Goal: Use online tool/utility: Utilize a website feature to perform a specific function

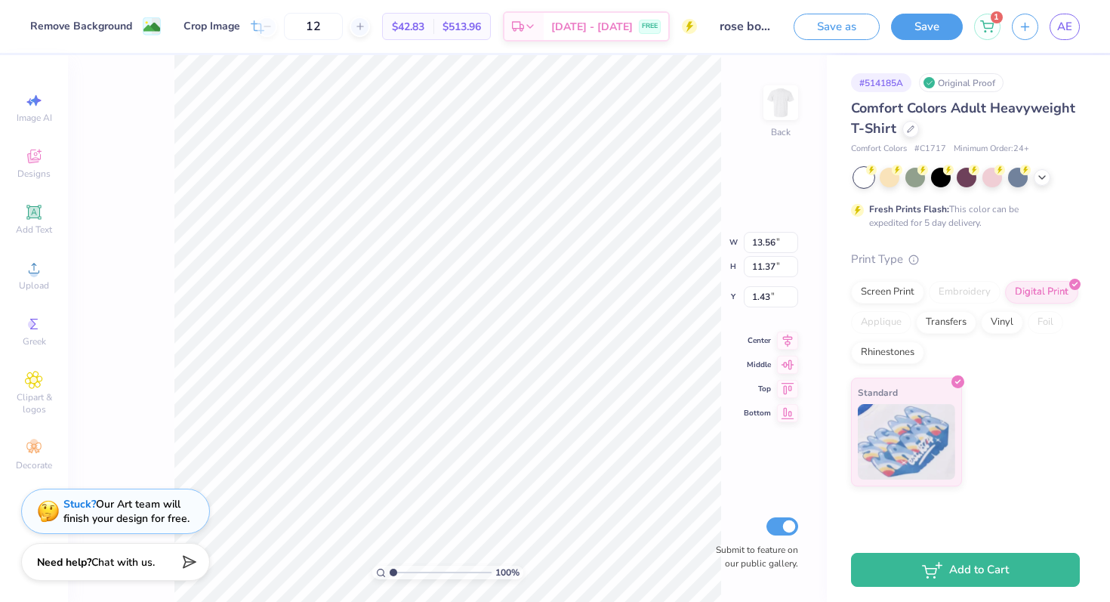
type input "12.69"
type input "10.64"
type input "1.86"
click at [429, 571] on input "range" at bounding box center [441, 572] width 102 height 14
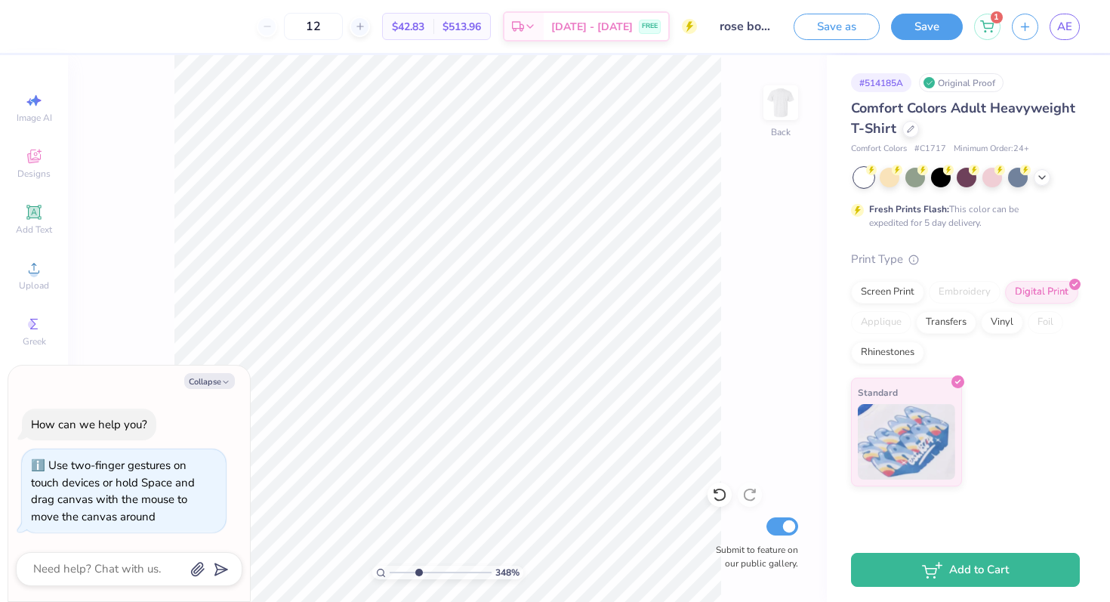
type input "3.48"
click at [417, 571] on input "range" at bounding box center [441, 572] width 102 height 14
type textarea "x"
drag, startPoint x: 419, startPoint y: 576, endPoint x: 399, endPoint y: 576, distance: 20.4
type input "1.61"
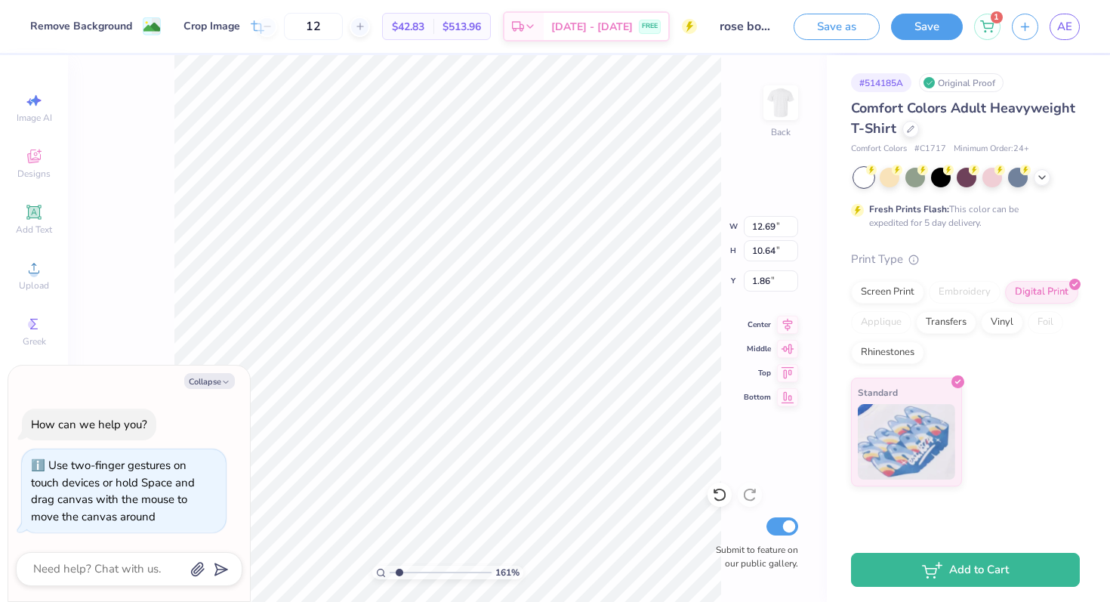
click at [399, 576] on input "range" at bounding box center [441, 572] width 102 height 14
type textarea "x"
type input "2.40"
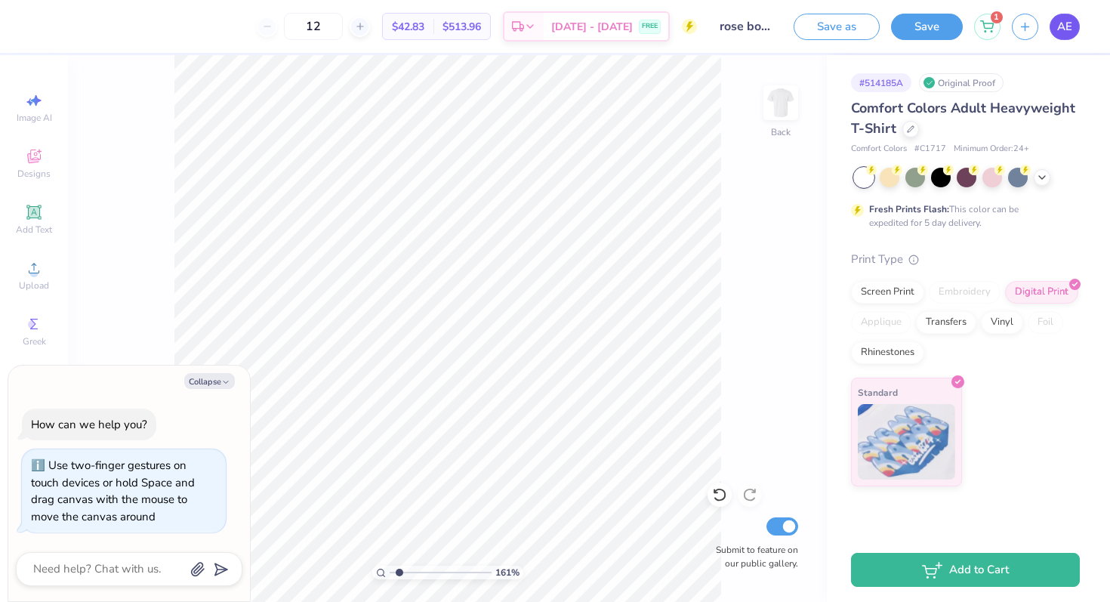
click at [1064, 37] on link "AE" at bounding box center [1064, 27] width 30 height 26
type textarea "x"
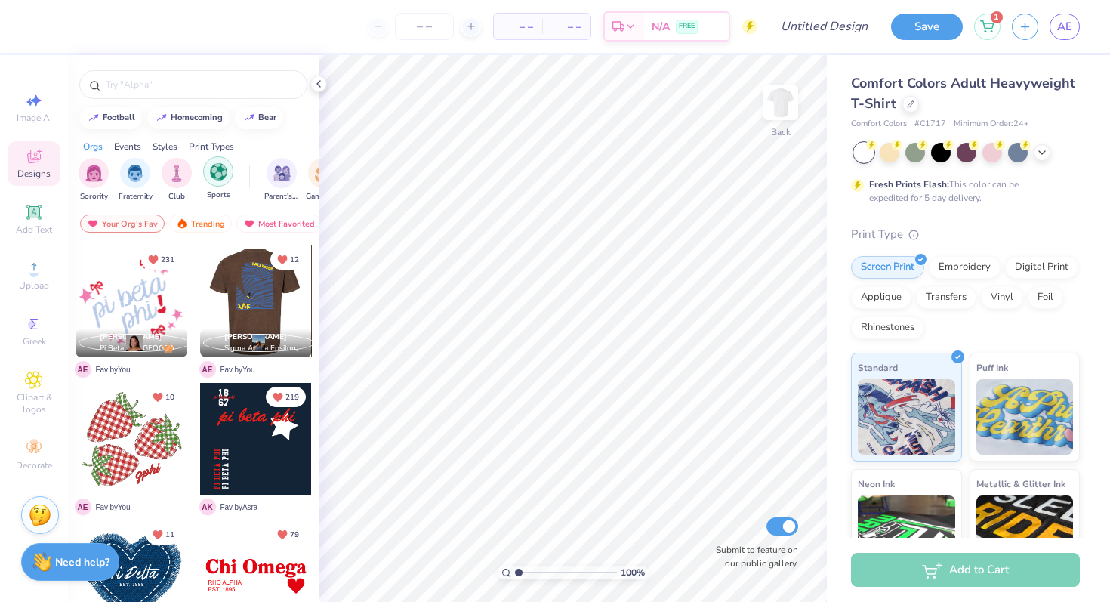
click at [221, 170] on img "filter for Sports" at bounding box center [218, 171] width 17 height 17
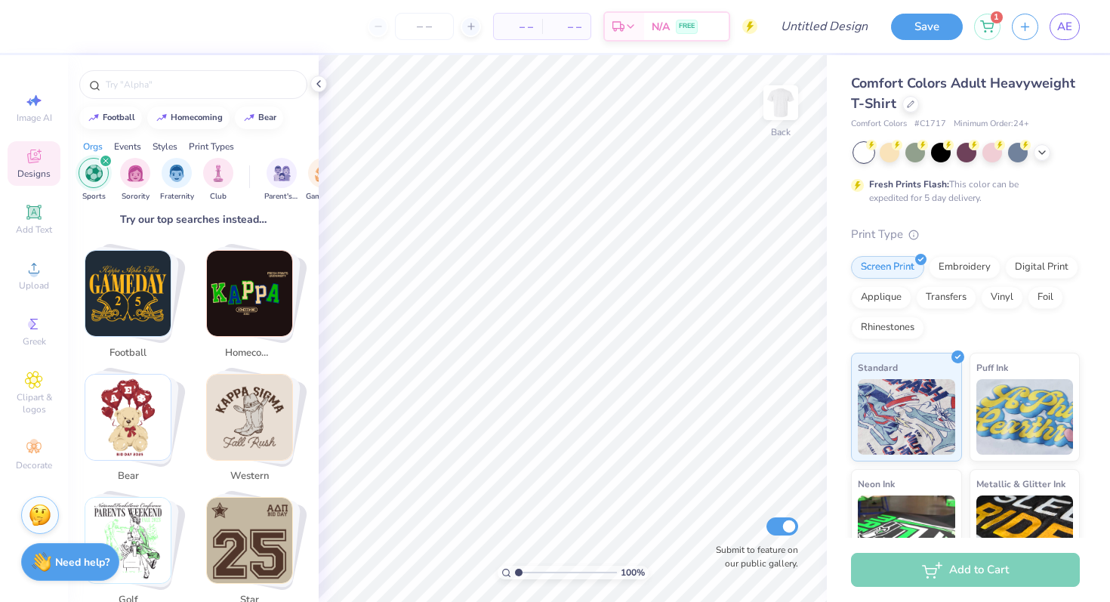
scroll to position [227, 0]
click at [142, 283] on img "Stack Card Button football" at bounding box center [127, 292] width 85 height 85
type input "football"
click at [131, 303] on img "Stack Card Button football" at bounding box center [127, 292] width 85 height 85
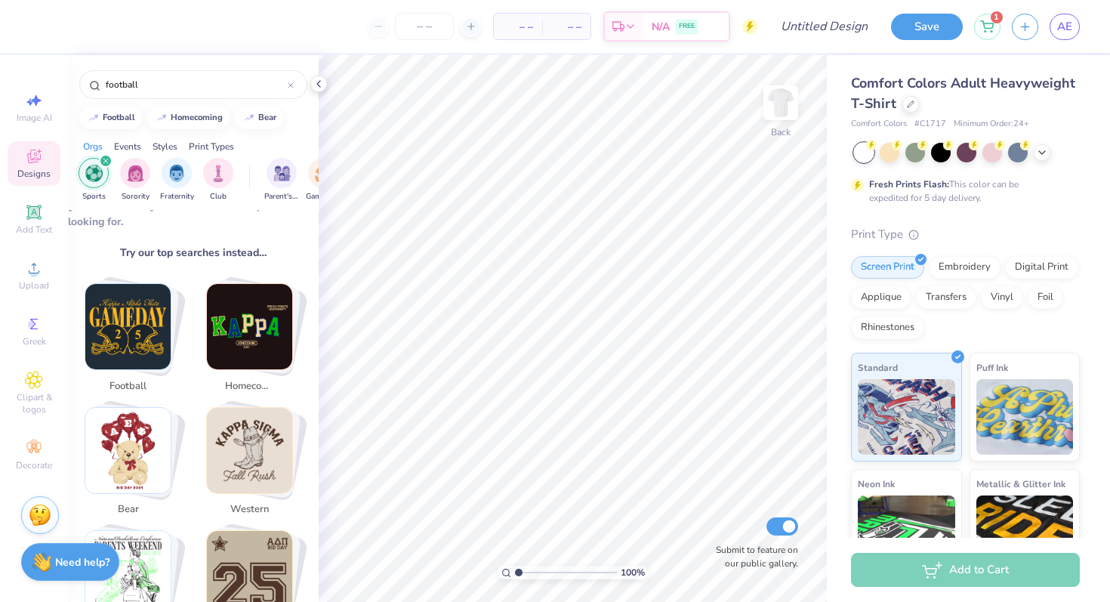
scroll to position [129, 0]
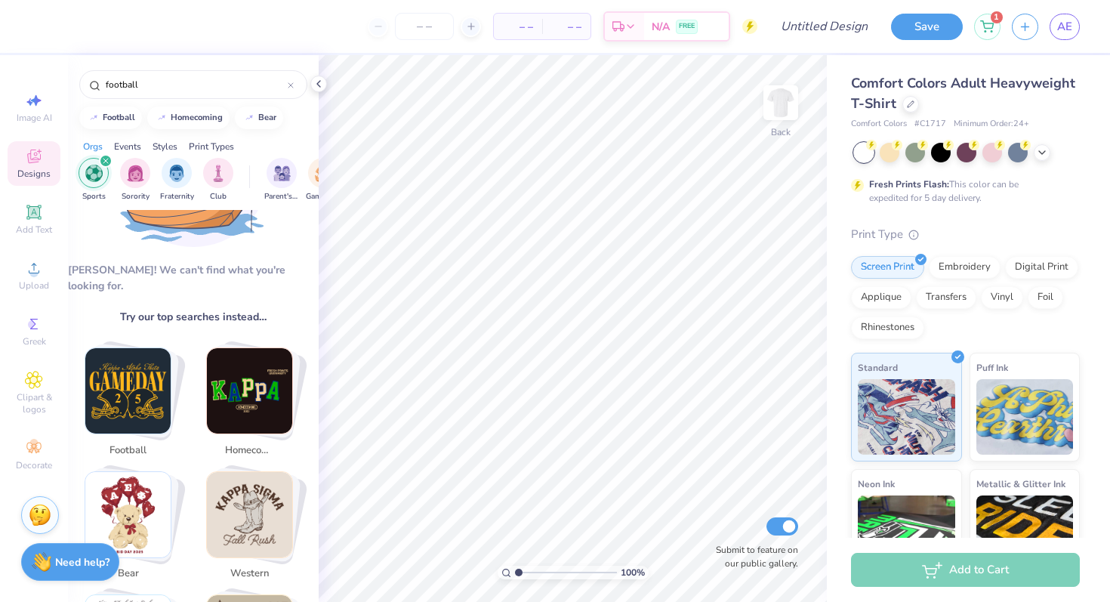
click at [128, 359] on img "Stack Card Button football" at bounding box center [127, 390] width 85 height 85
click at [129, 359] on img "Stack Card Button football" at bounding box center [127, 390] width 85 height 85
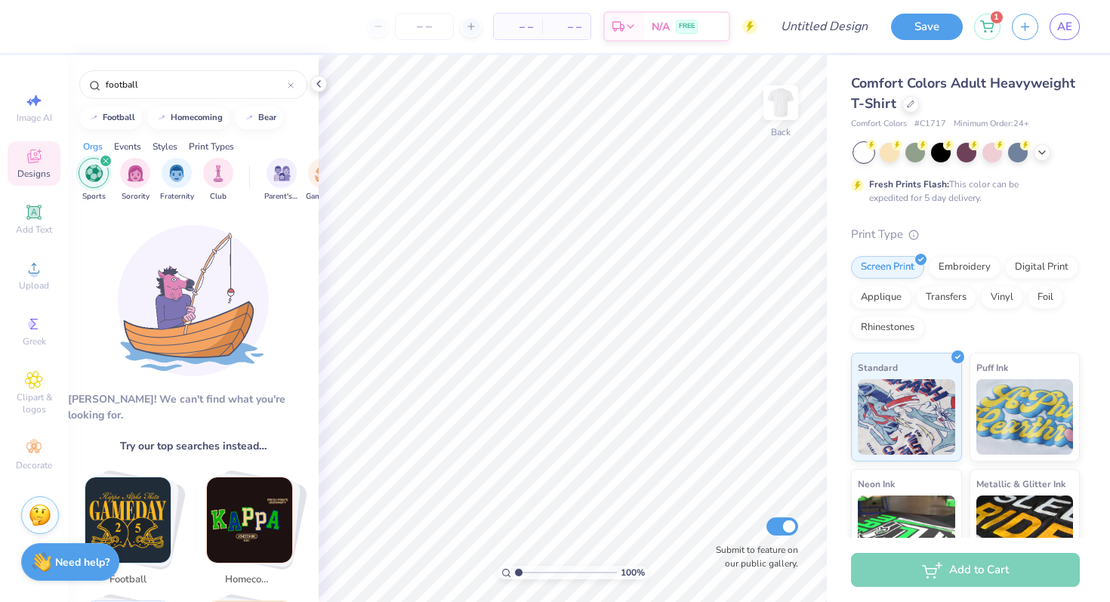
click at [109, 159] on div "filter for Sports" at bounding box center [106, 161] width 14 height 14
click at [96, 180] on div "filter for Sorority" at bounding box center [94, 171] width 30 height 30
click at [108, 164] on div "filter for Sorority" at bounding box center [106, 161] width 14 height 14
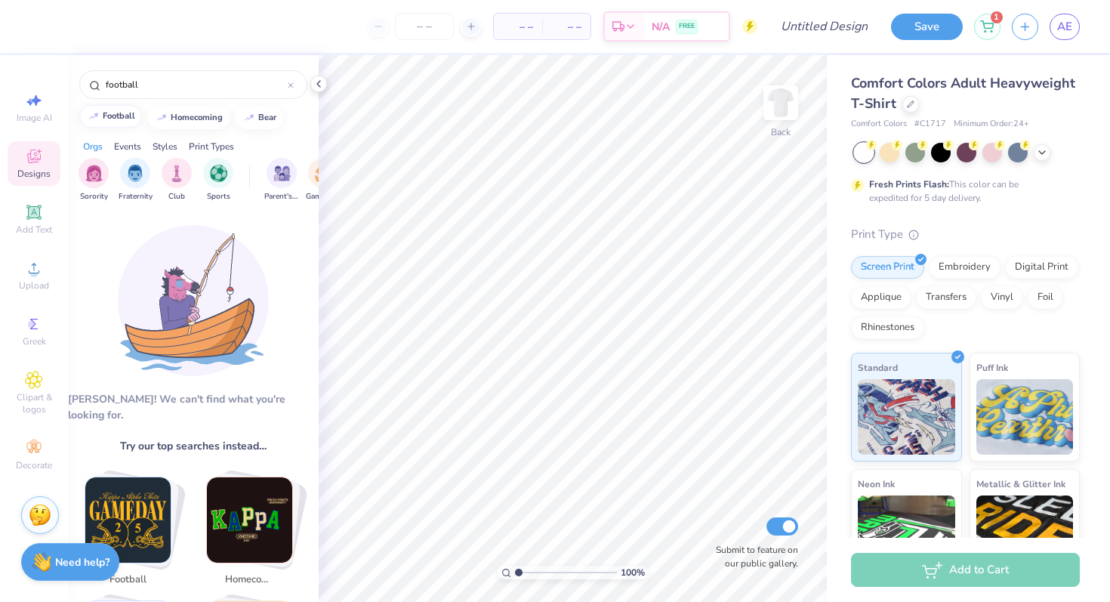
click at [109, 115] on div "football" at bounding box center [119, 116] width 32 height 8
click at [289, 81] on div at bounding box center [291, 85] width 6 height 14
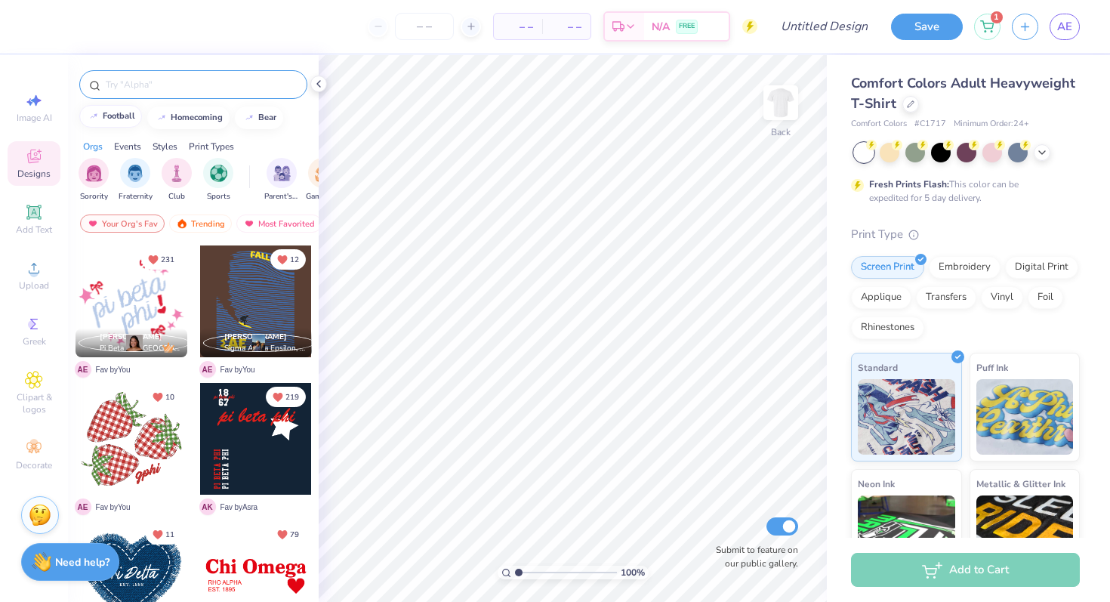
click at [111, 116] on div "football" at bounding box center [119, 116] width 32 height 8
type input "football"
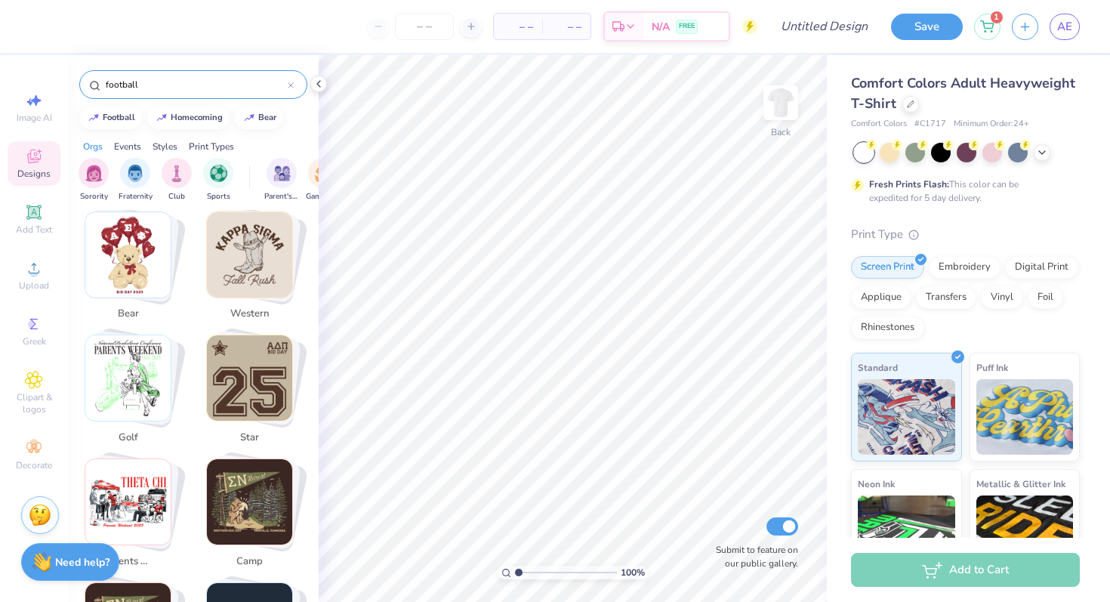
scroll to position [231, 0]
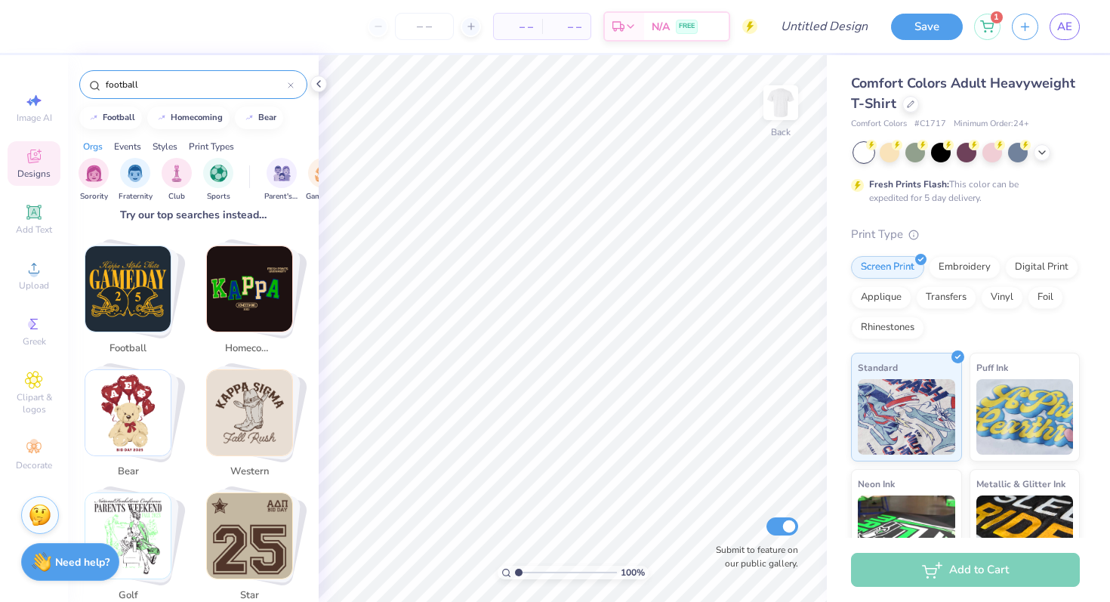
click at [152, 282] on img "Stack Card Button football" at bounding box center [127, 288] width 85 height 85
click at [288, 83] on icon at bounding box center [290, 85] width 5 height 5
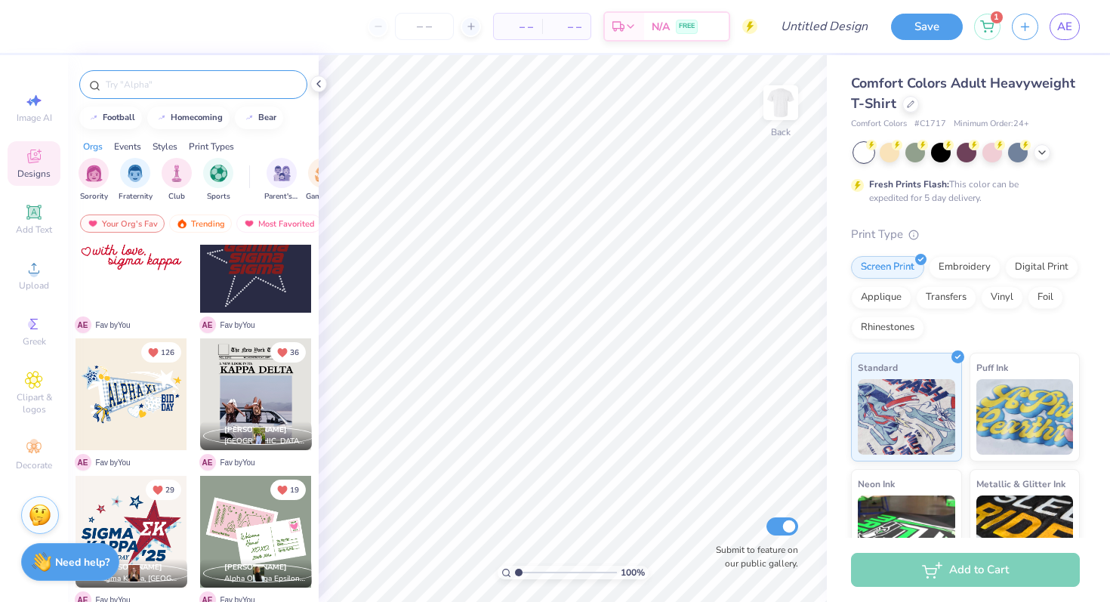
scroll to position [870, 0]
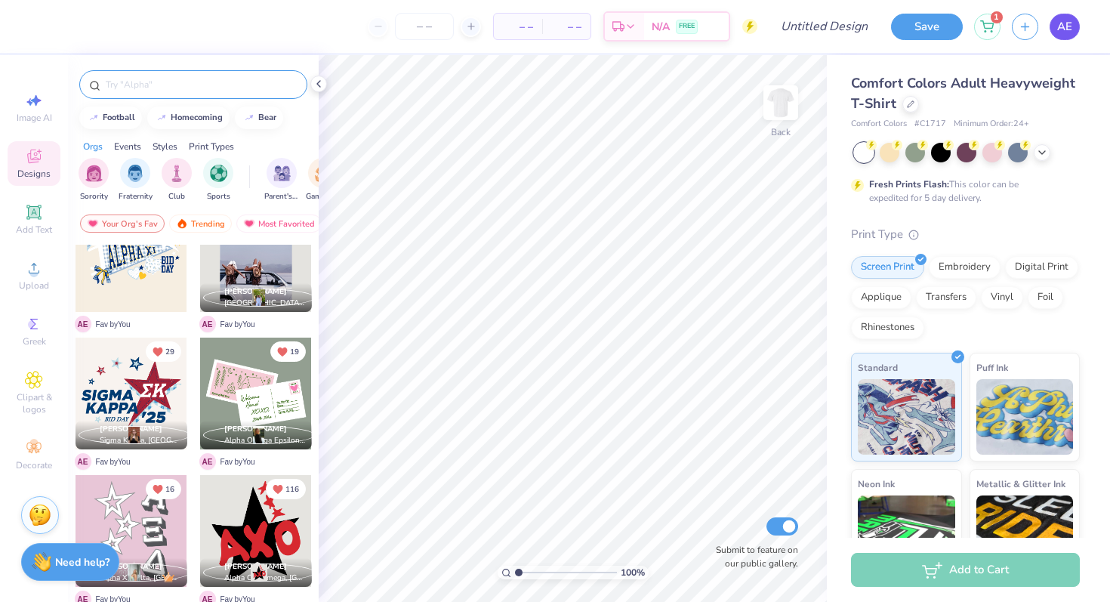
click at [1068, 31] on span "AE" at bounding box center [1064, 26] width 15 height 17
